Goal: Information Seeking & Learning: Learn about a topic

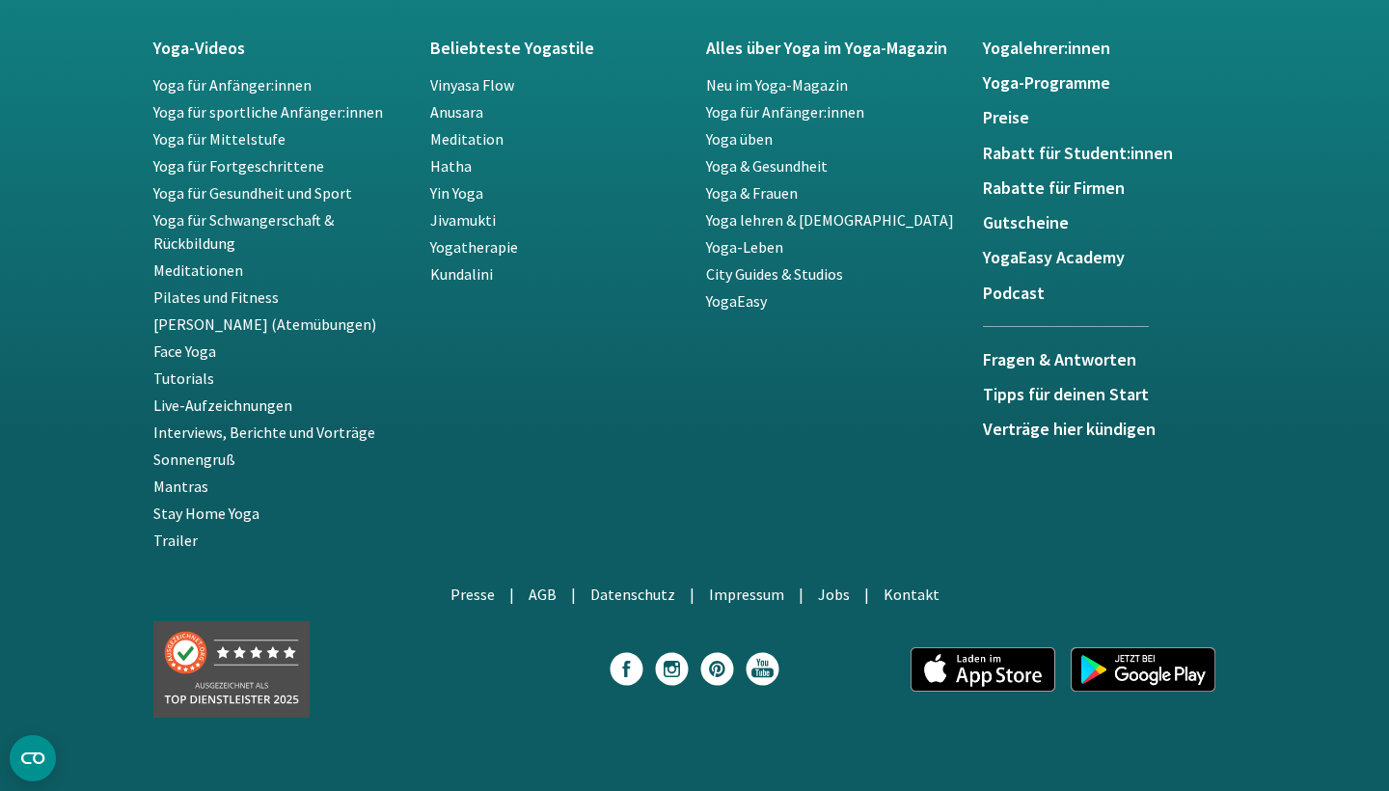
scroll to position [3614, 0]
click at [449, 156] on link "Hatha" at bounding box center [450, 165] width 41 height 19
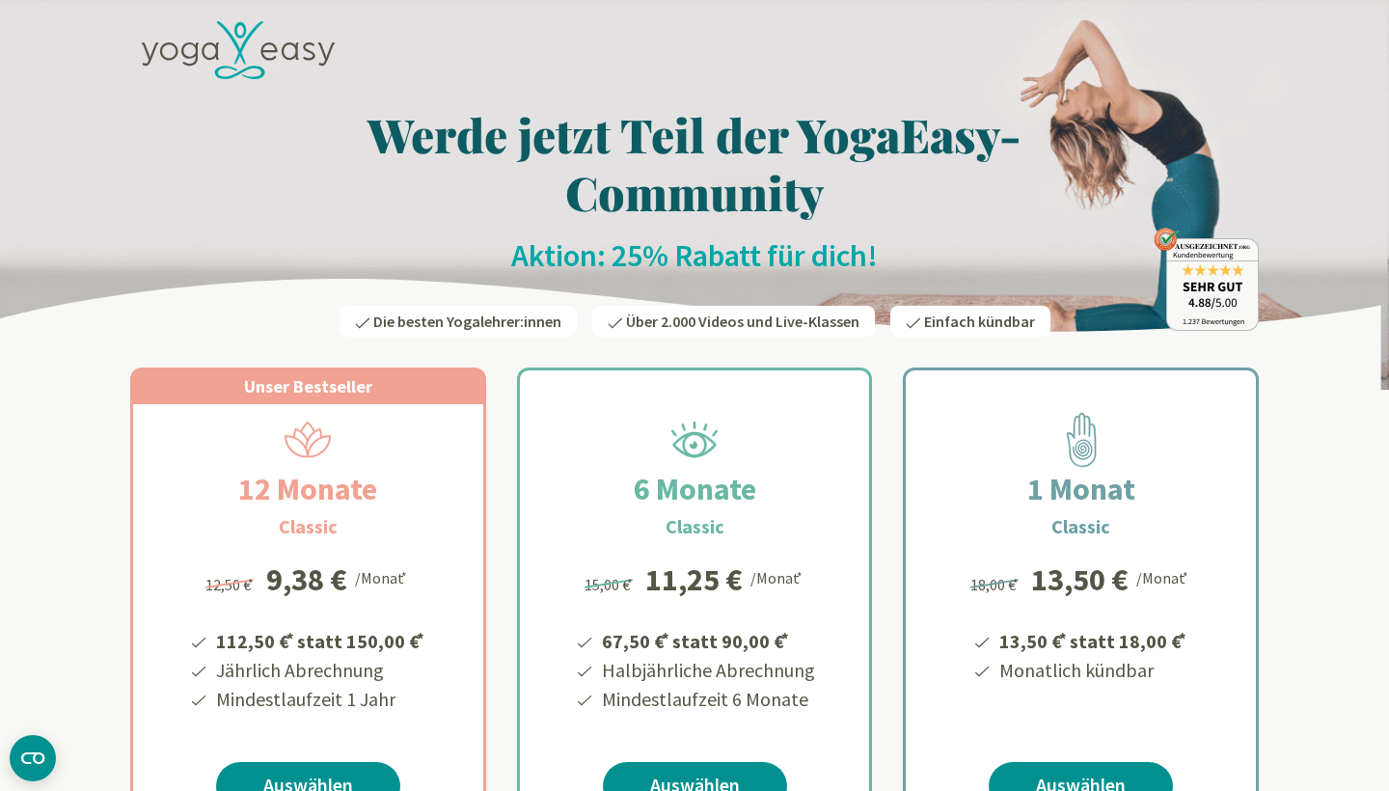
click at [275, 50] on icon at bounding box center [238, 50] width 193 height 59
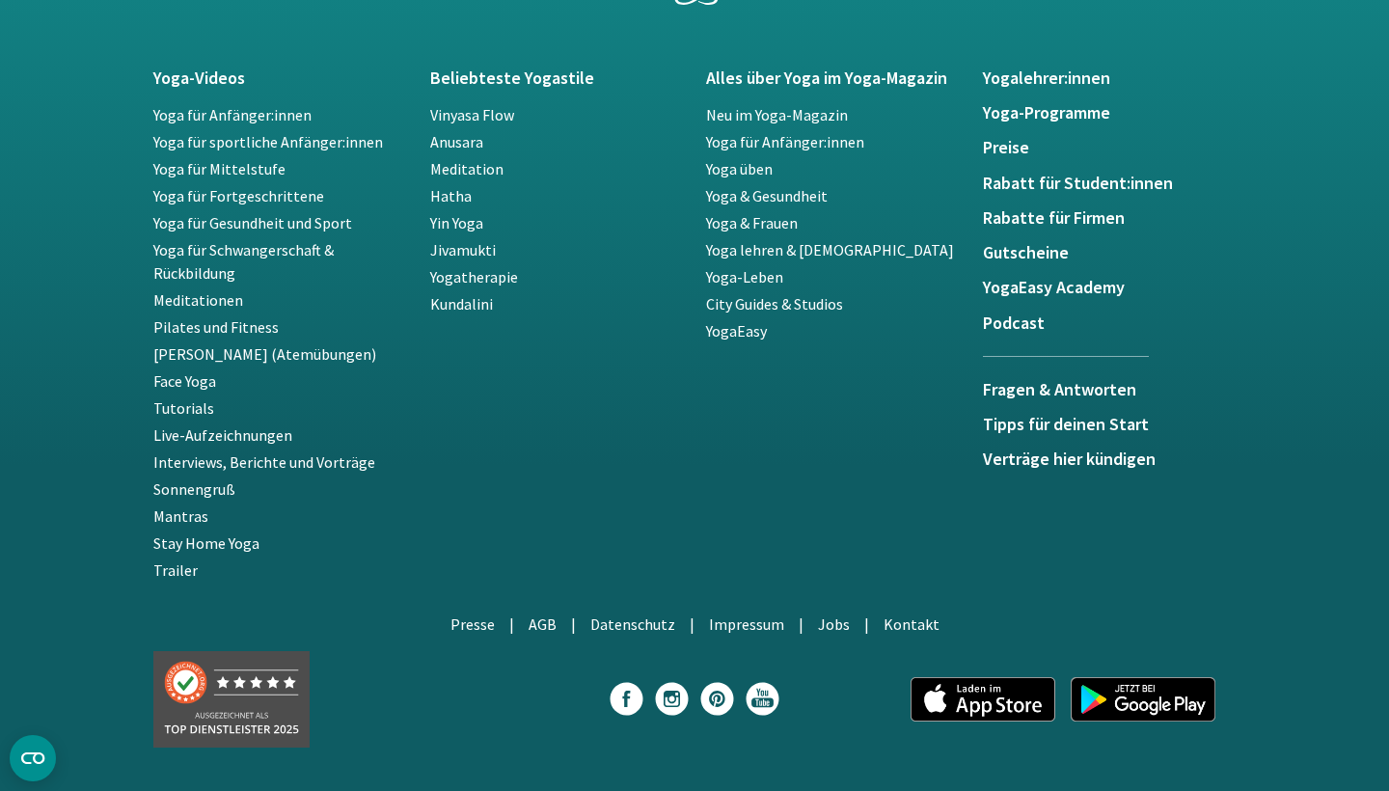
scroll to position [3575, 0]
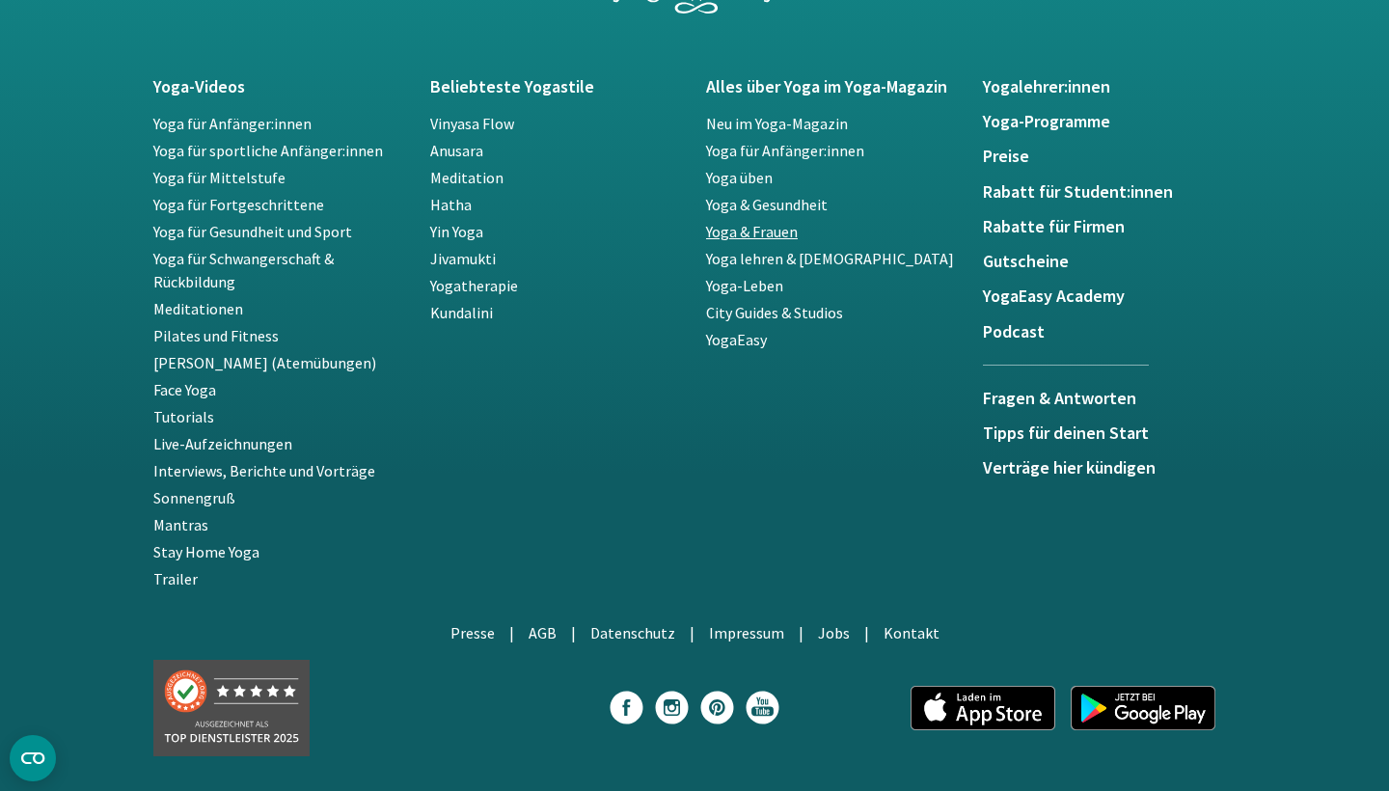
click at [722, 229] on link "Yoga & Frauen" at bounding box center [752, 231] width 92 height 19
